Goal: Navigation & Orientation: Find specific page/section

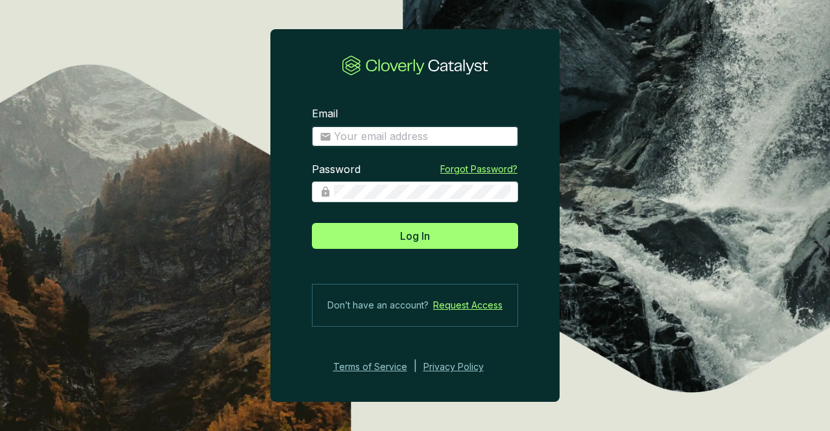
type input "[PERSON_NAME][EMAIL_ADDRESS][PERSON_NAME][DOMAIN_NAME]"
click at [413, 252] on section "Email [PERSON_NAME][EMAIL_ADDRESS][PERSON_NAME][DOMAIN_NAME] Password Forgot Pa…" at bounding box center [414, 240] width 289 height 309
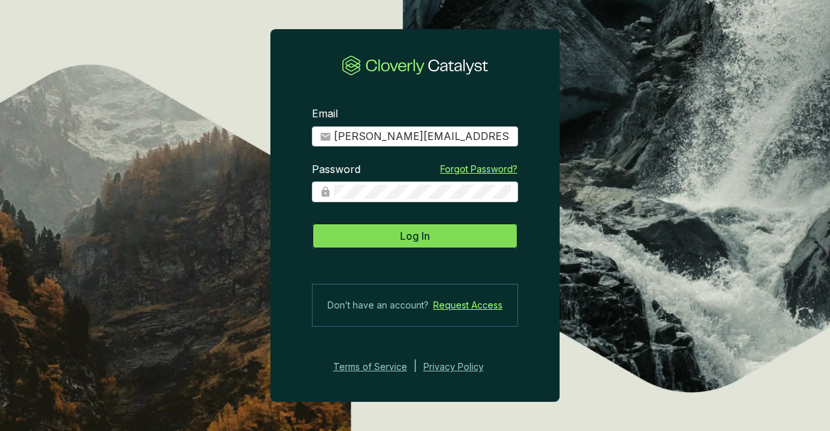
click at [409, 241] on span "Log In" at bounding box center [415, 236] width 30 height 16
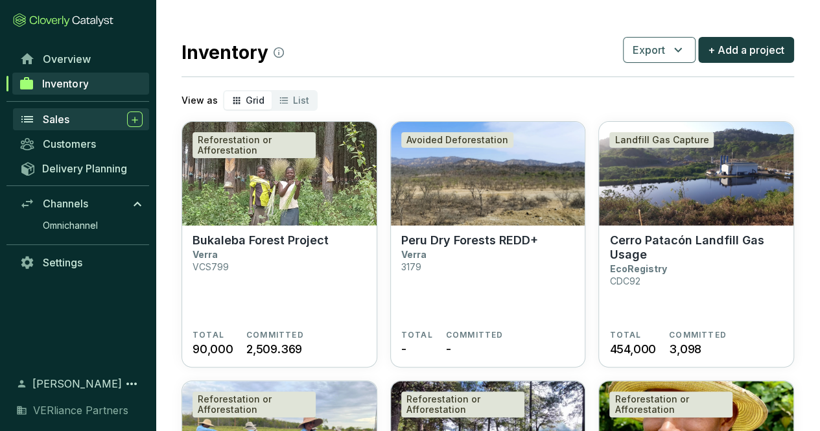
click at [76, 110] on link "Sales" at bounding box center [81, 119] width 136 height 22
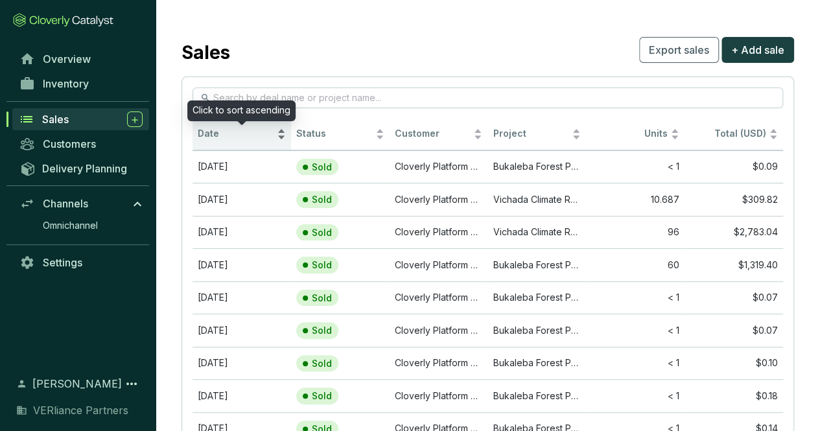
click at [232, 134] on span "Date" at bounding box center [236, 134] width 77 height 12
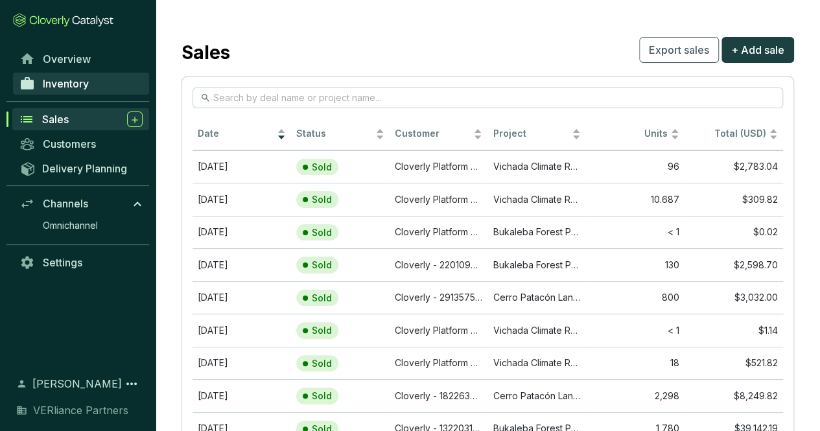
click at [86, 80] on span "Inventory" at bounding box center [66, 83] width 46 height 13
